Goal: Register for event/course

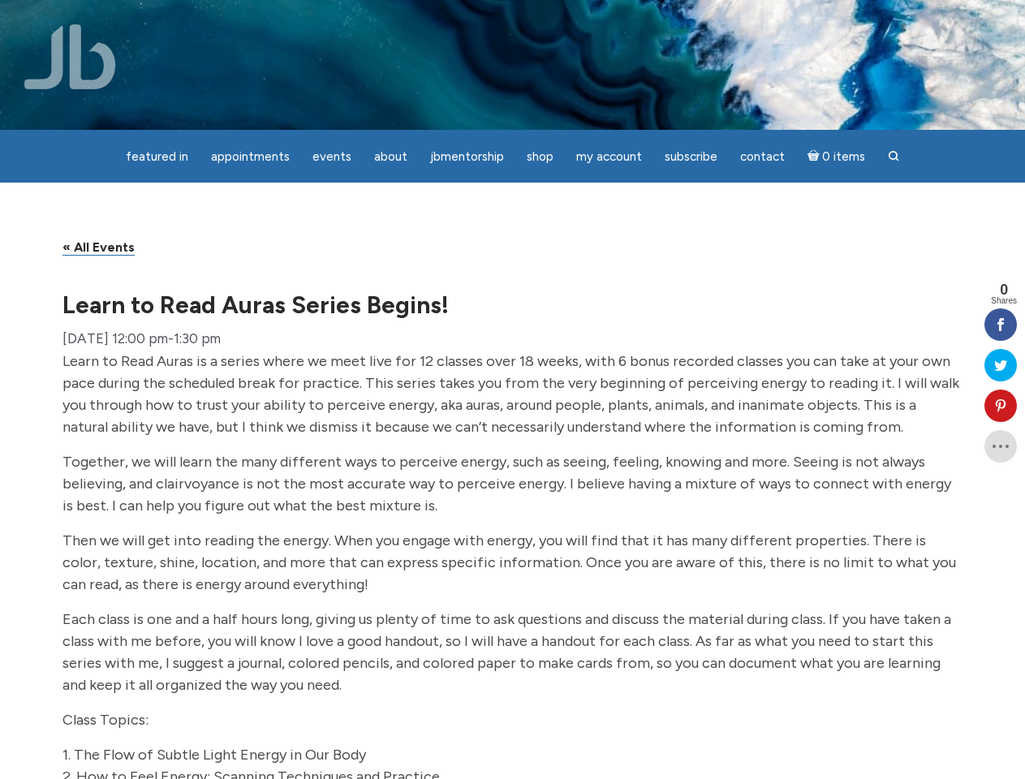
click at [512, 390] on span "Learn to Read Auras is a series where we meet live for 12 classes over 18 weeks…" at bounding box center [510, 394] width 897 height 84
click at [250, 157] on span "Appointments" at bounding box center [250, 156] width 79 height 15
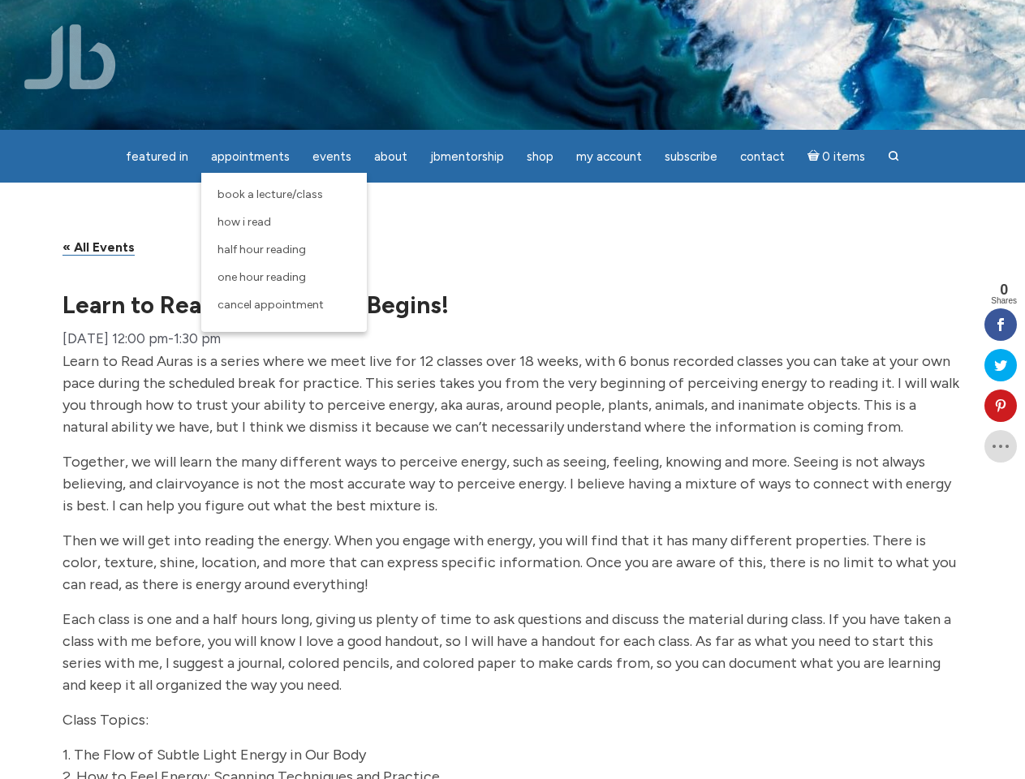
click at [332, 157] on span "Events" at bounding box center [331, 156] width 39 height 15
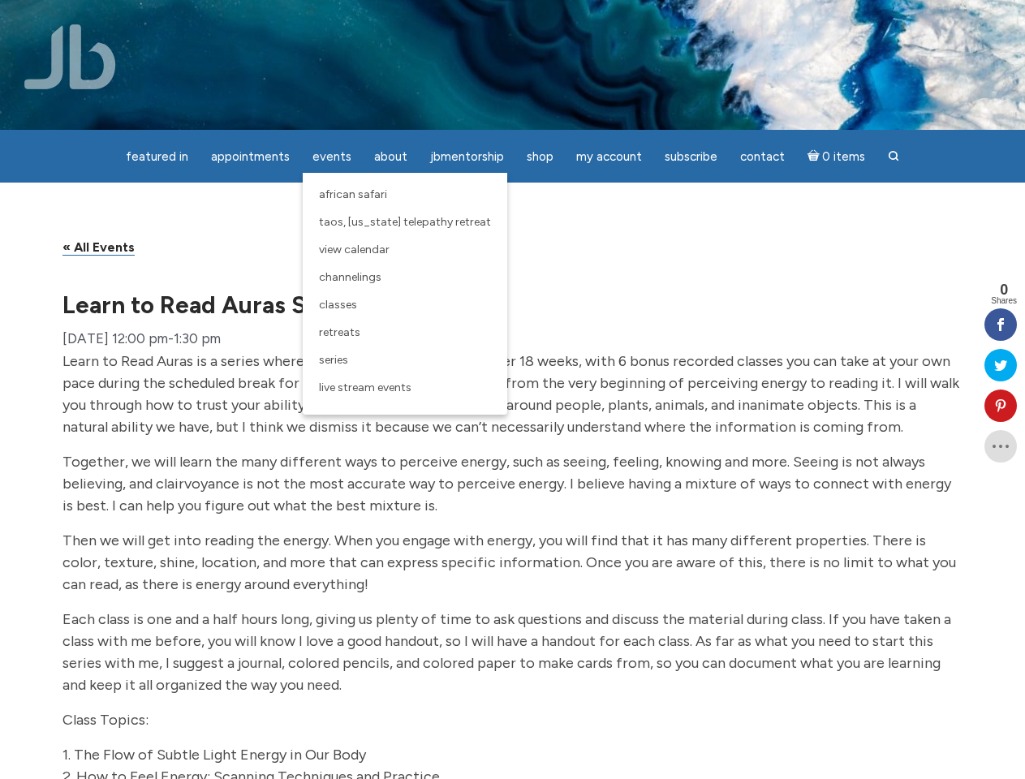
click at [390, 157] on span "About" at bounding box center [390, 156] width 33 height 15
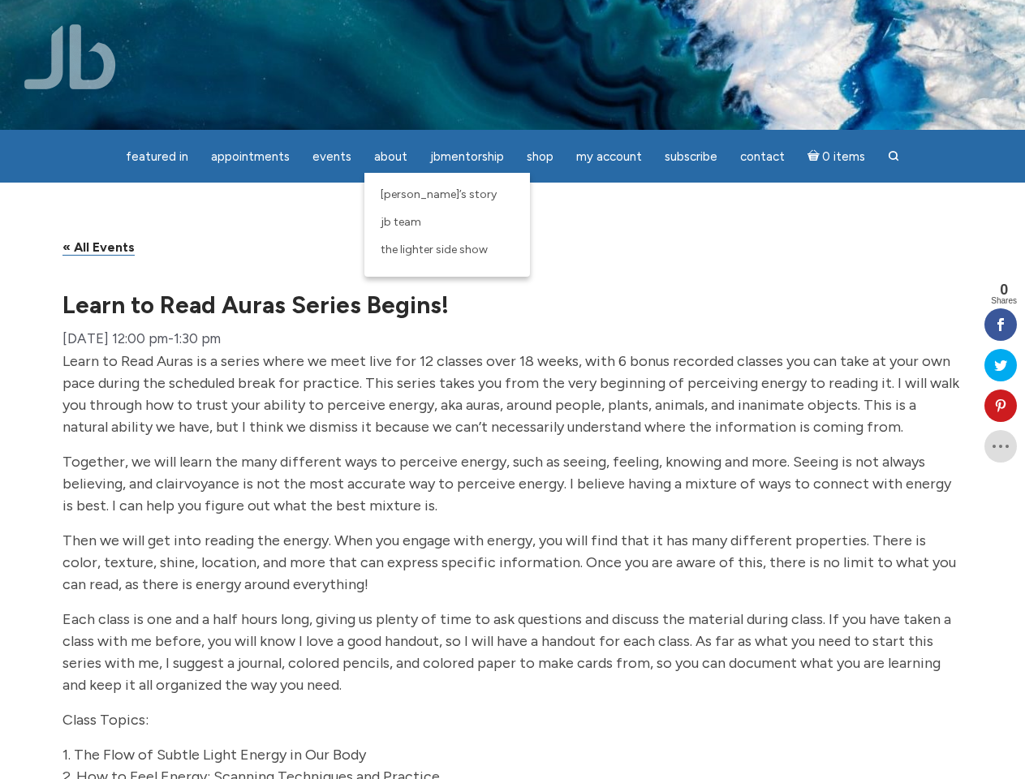
click at [539, 157] on span "Shop" at bounding box center [540, 156] width 27 height 15
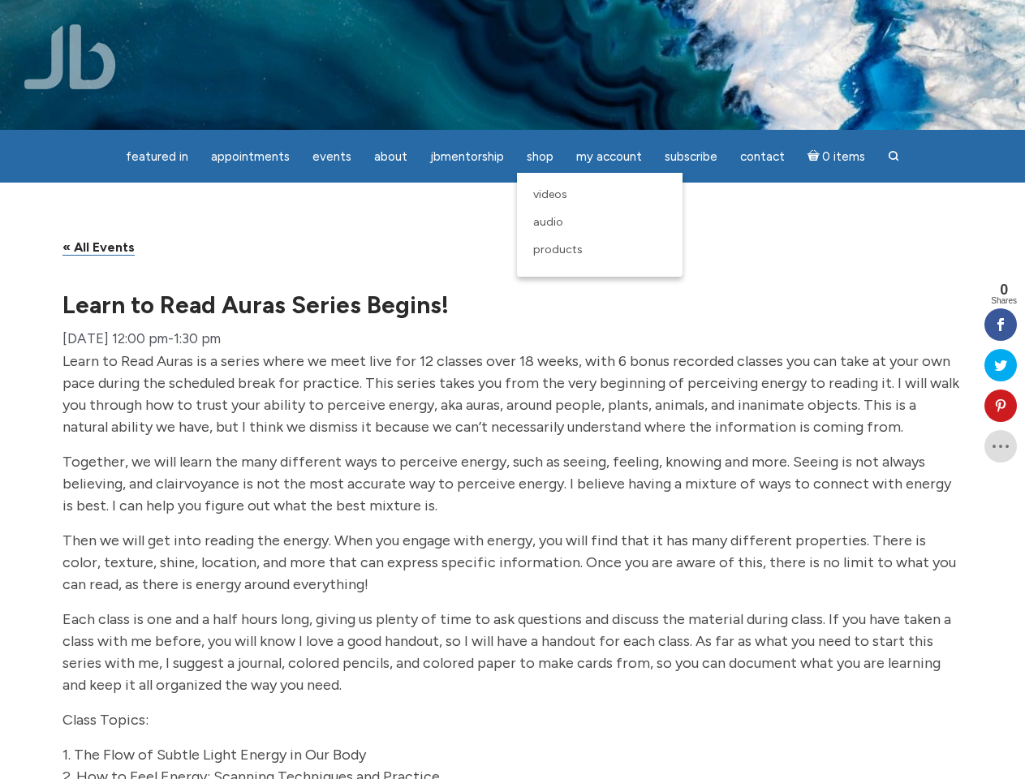
click at [608, 157] on span "My Account" at bounding box center [609, 156] width 66 height 15
click at [1001, 406] on icon at bounding box center [1000, 405] width 32 height 13
